Goal: Transaction & Acquisition: Purchase product/service

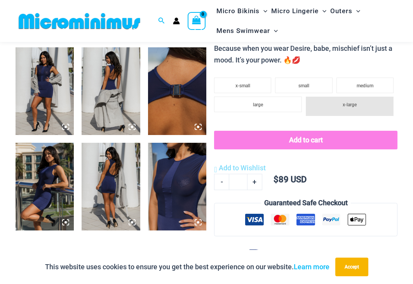
scroll to position [419, 0]
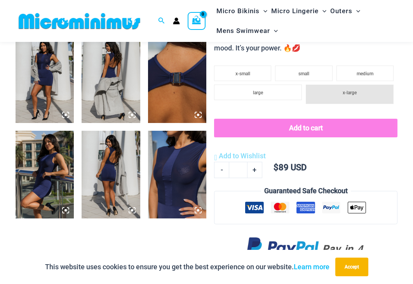
click at [173, 168] on img at bounding box center [177, 175] width 58 height 88
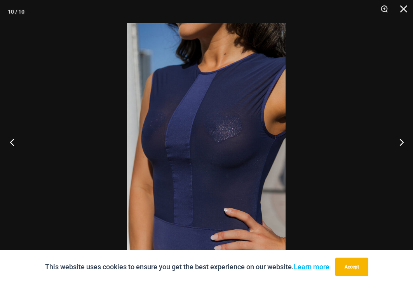
click at [16, 142] on button "Previous" at bounding box center [14, 142] width 29 height 39
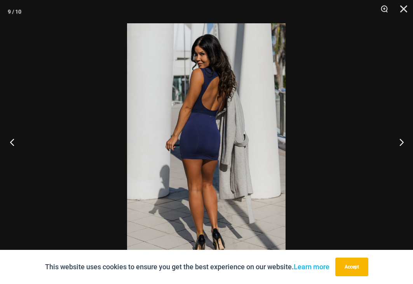
click at [16, 142] on button "Previous" at bounding box center [14, 142] width 29 height 39
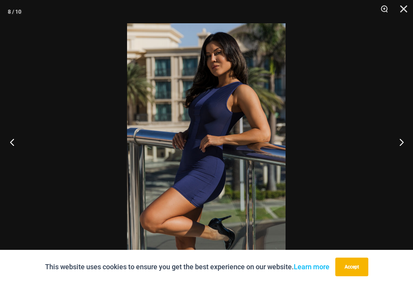
click at [16, 142] on button "Previous" at bounding box center [14, 142] width 29 height 39
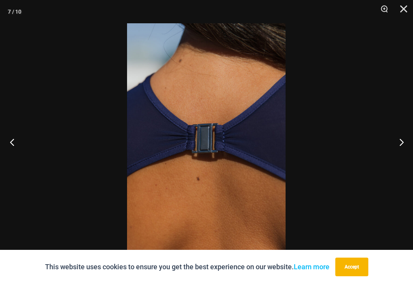
click at [16, 142] on button "Previous" at bounding box center [14, 142] width 29 height 39
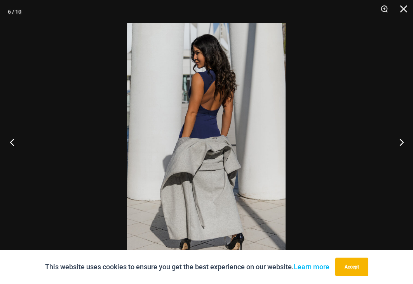
click at [16, 142] on button "Previous" at bounding box center [14, 142] width 29 height 39
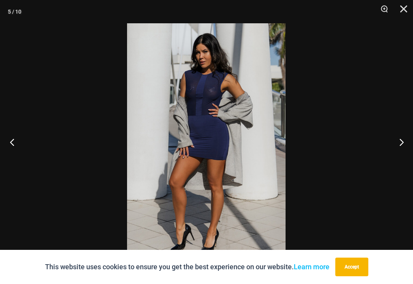
click at [16, 142] on button "Previous" at bounding box center [14, 142] width 29 height 39
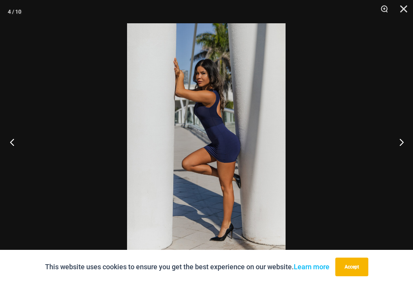
click at [16, 142] on button "Previous" at bounding box center [14, 142] width 29 height 39
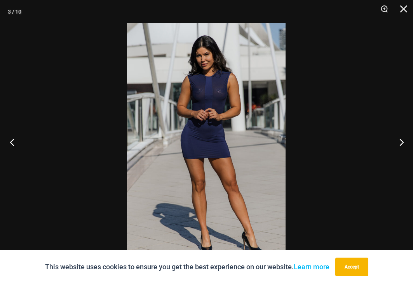
click at [16, 142] on button "Previous" at bounding box center [14, 142] width 29 height 39
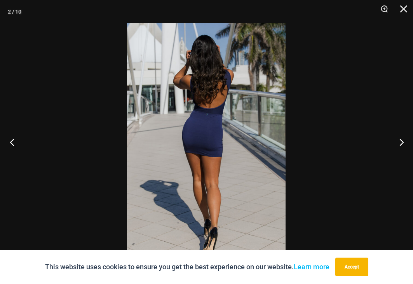
click at [16, 139] on button "Previous" at bounding box center [14, 142] width 29 height 39
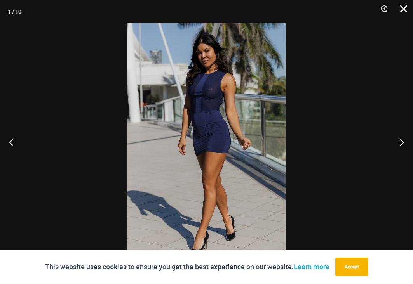
click at [398, 12] on button "Close" at bounding box center [400, 11] width 19 height 23
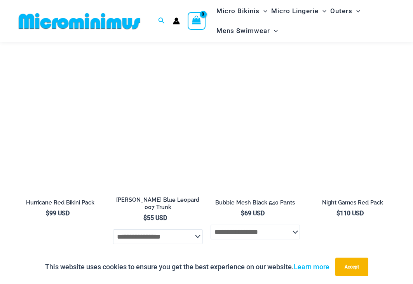
scroll to position [1157, 0]
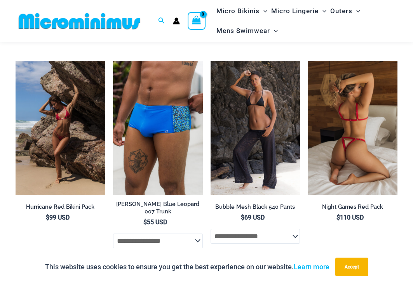
click at [350, 92] on div at bounding box center [352, 128] width 90 height 134
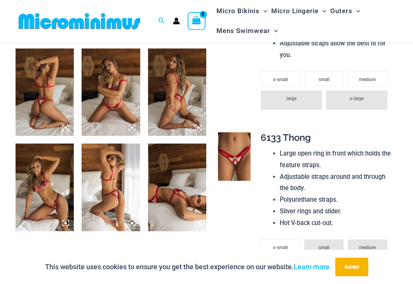
scroll to position [349, 0]
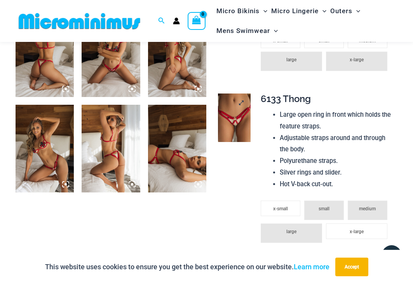
click at [246, 116] on img at bounding box center [234, 118] width 33 height 49
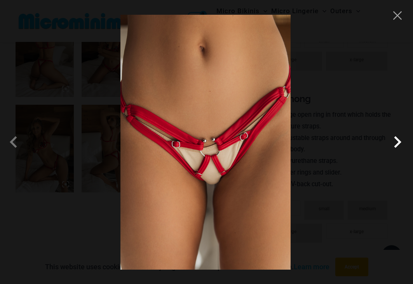
click at [398, 147] on span at bounding box center [396, 141] width 23 height 23
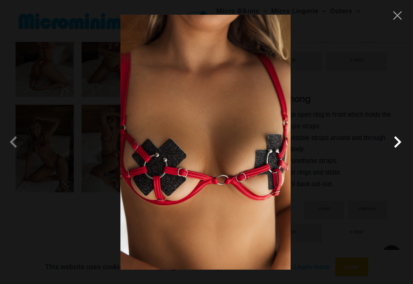
click at [398, 147] on span at bounding box center [396, 141] width 23 height 23
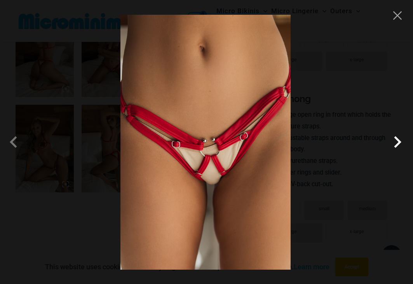
click at [398, 147] on span at bounding box center [396, 141] width 23 height 23
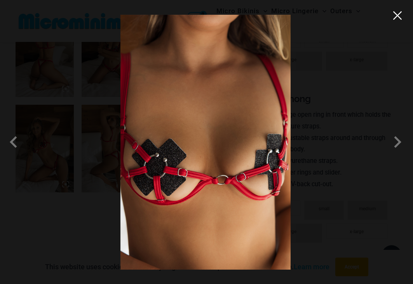
click at [399, 19] on button "Close" at bounding box center [397, 16] width 12 height 12
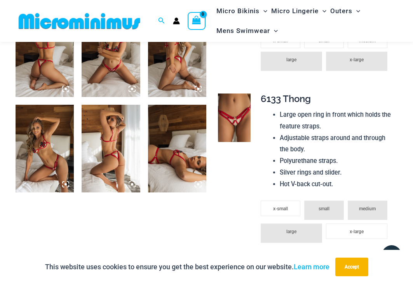
click at [118, 157] on img at bounding box center [111, 149] width 58 height 88
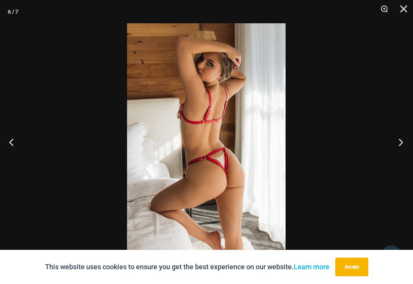
click at [395, 142] on button "Next" at bounding box center [397, 142] width 29 height 39
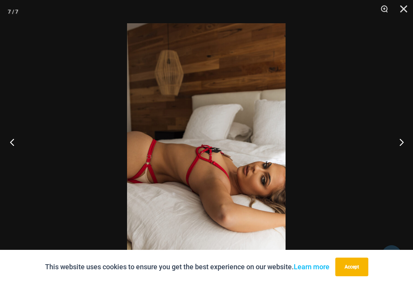
click at [12, 143] on button "Previous" at bounding box center [14, 142] width 29 height 39
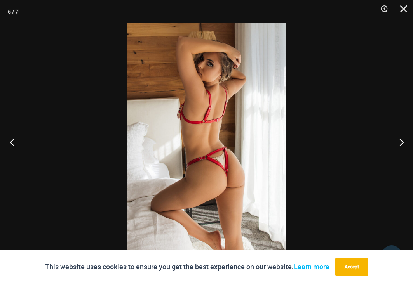
click at [12, 143] on button "Previous" at bounding box center [14, 142] width 29 height 39
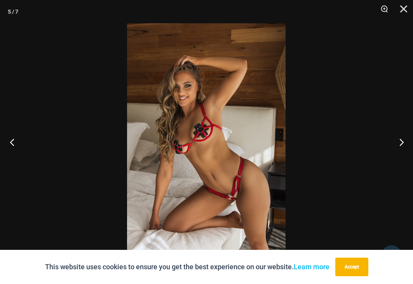
click at [12, 143] on button "Previous" at bounding box center [14, 142] width 29 height 39
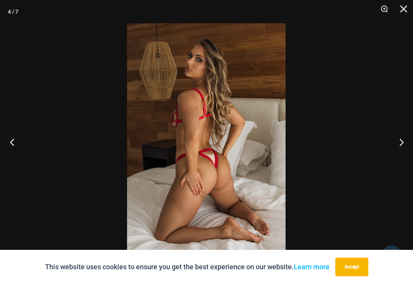
click at [12, 143] on button "Previous" at bounding box center [14, 142] width 29 height 39
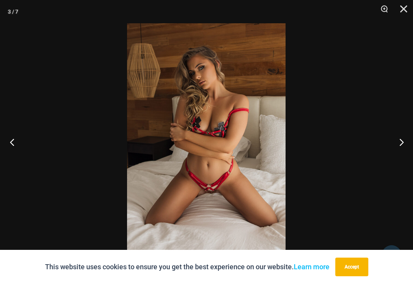
click at [12, 143] on button "Previous" at bounding box center [14, 142] width 29 height 39
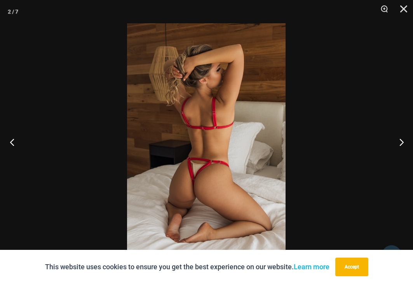
click at [12, 143] on button "Previous" at bounding box center [14, 142] width 29 height 39
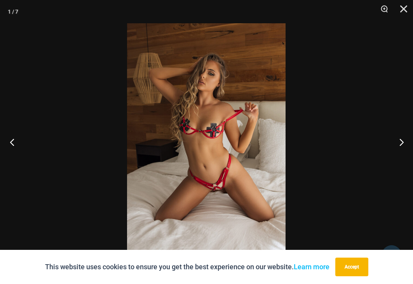
click at [12, 143] on button "Previous" at bounding box center [14, 142] width 29 height 39
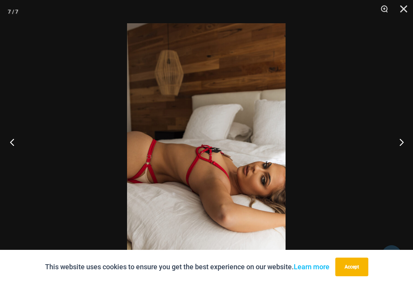
click at [12, 143] on button "Previous" at bounding box center [14, 142] width 29 height 39
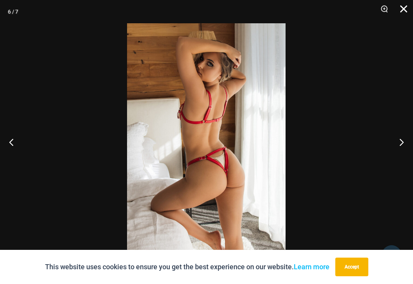
click at [399, 6] on button "Close" at bounding box center [400, 11] width 19 height 23
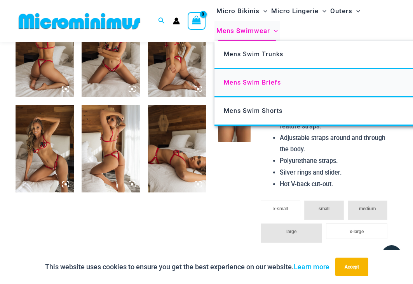
click at [262, 83] on span "Mens Swim Briefs" at bounding box center [252, 82] width 57 height 7
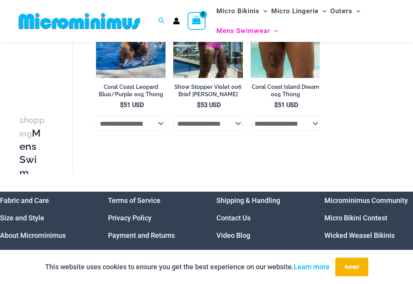
scroll to position [342, 0]
